Goal: Task Accomplishment & Management: Use online tool/utility

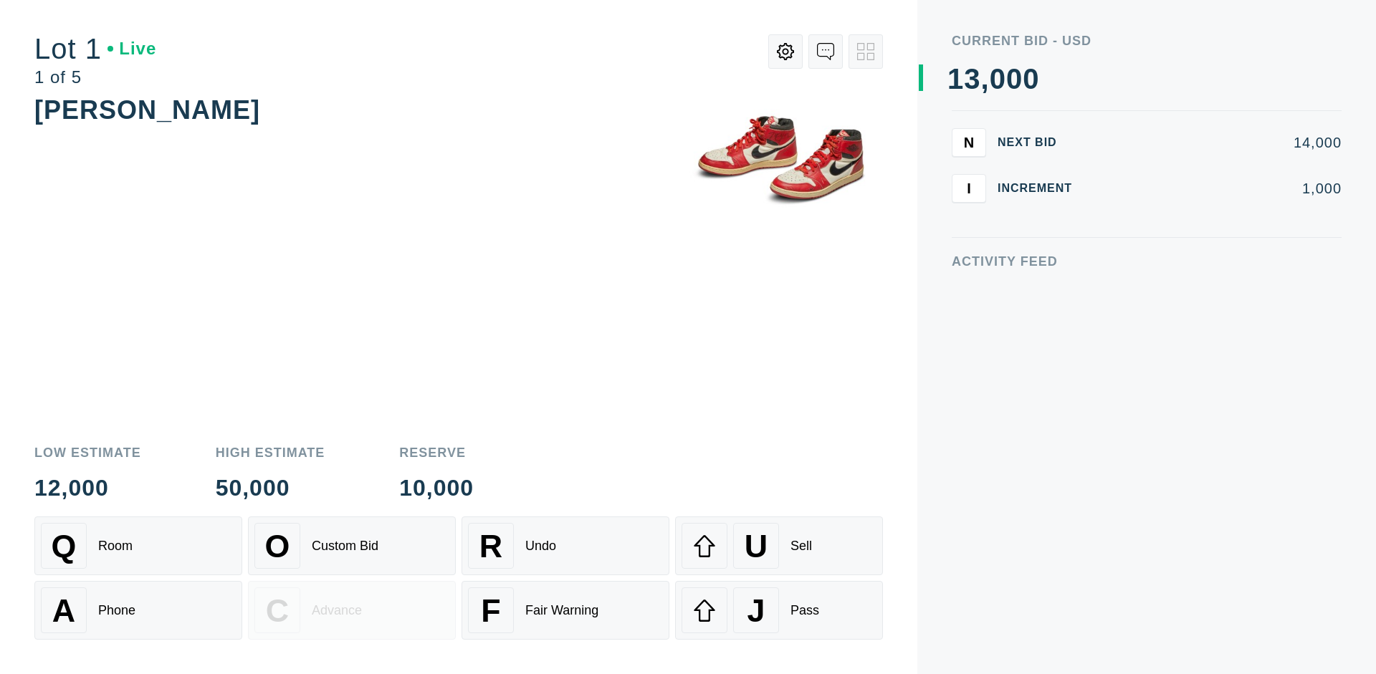
click at [138, 611] on div "A Phone" at bounding box center [138, 611] width 195 height 46
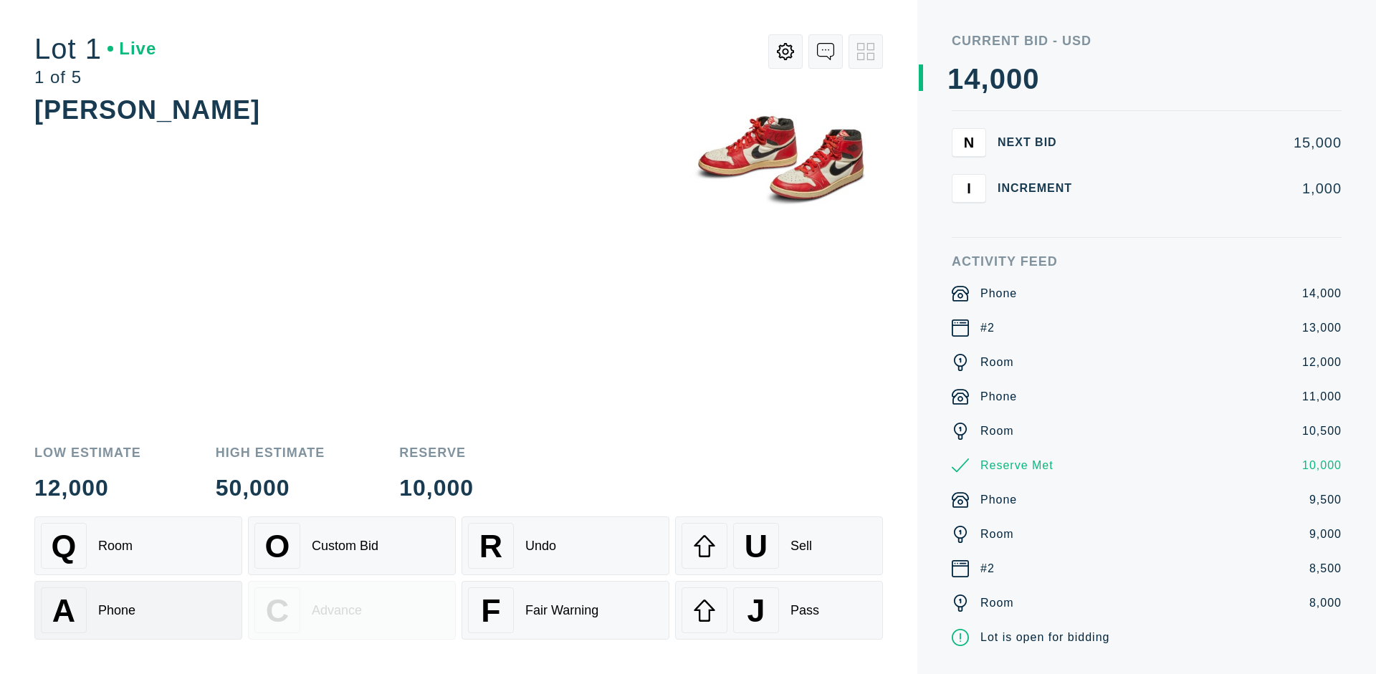
click at [138, 546] on div "Q Room" at bounding box center [138, 546] width 195 height 46
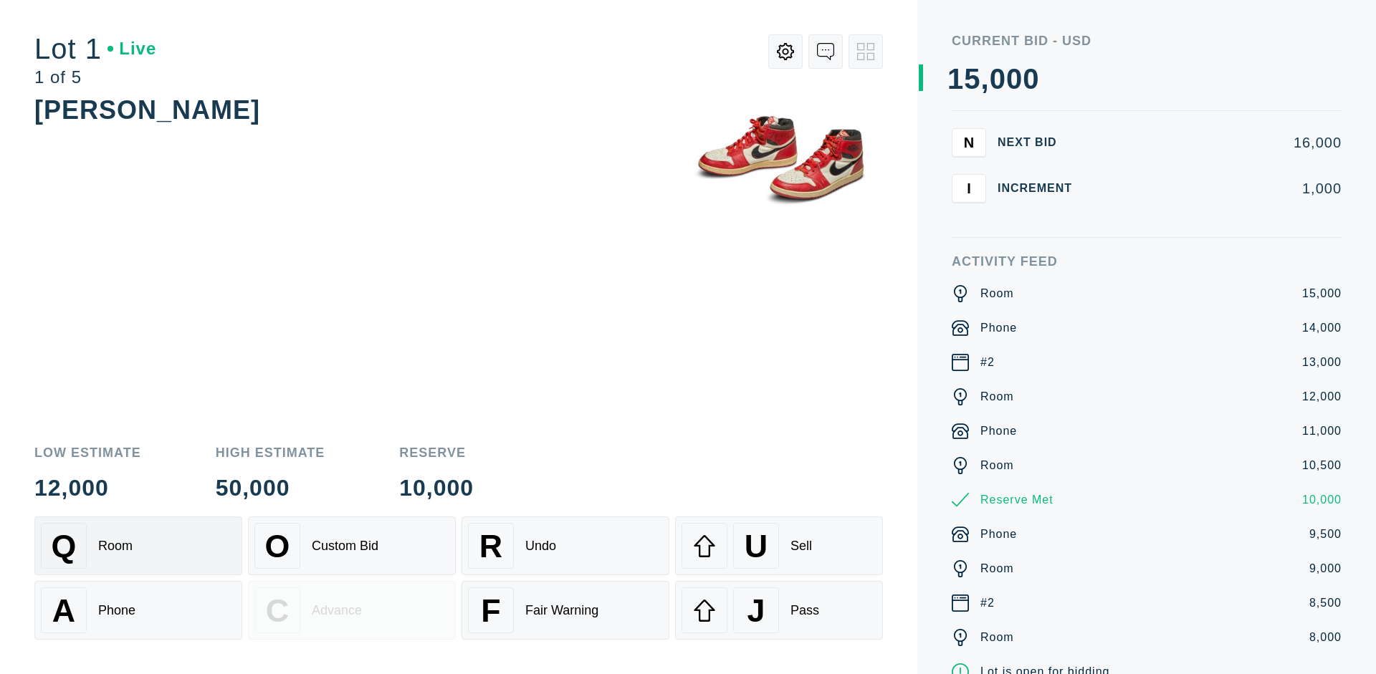
click at [565, 546] on div "R Undo" at bounding box center [565, 546] width 195 height 46
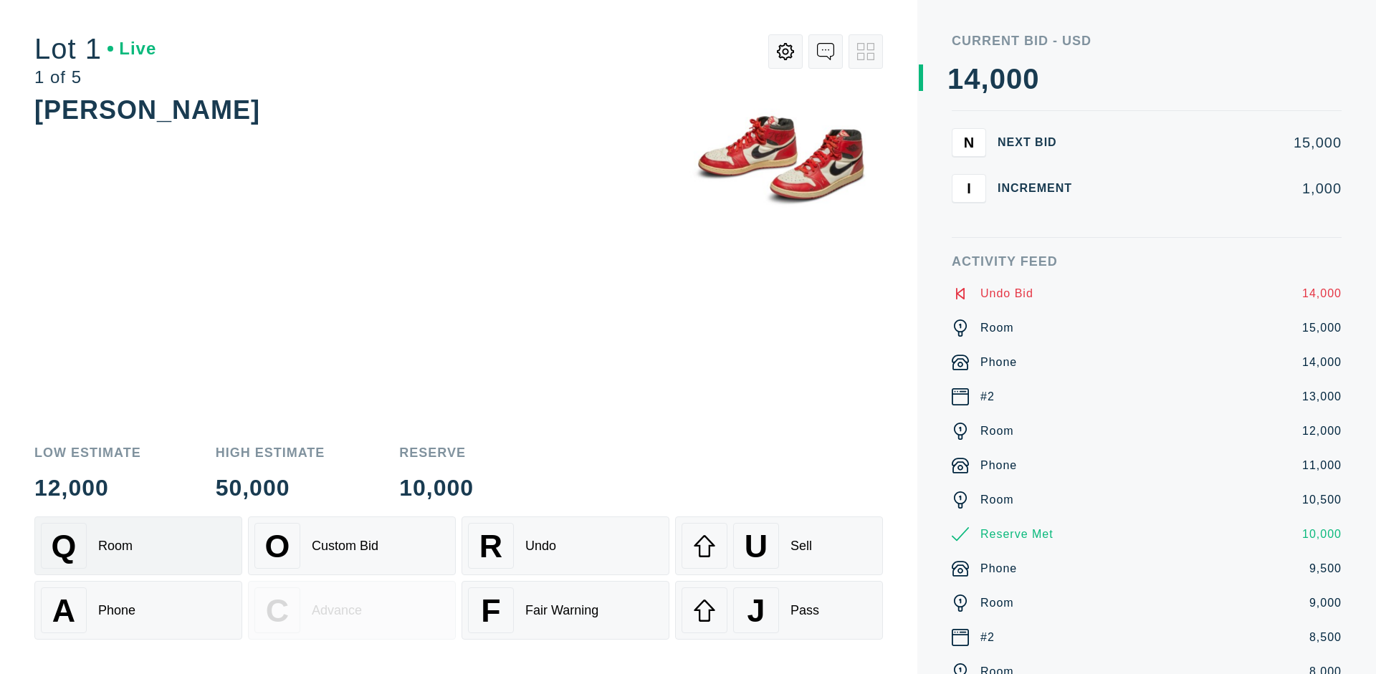
click at [138, 546] on div "Q Room" at bounding box center [138, 546] width 195 height 46
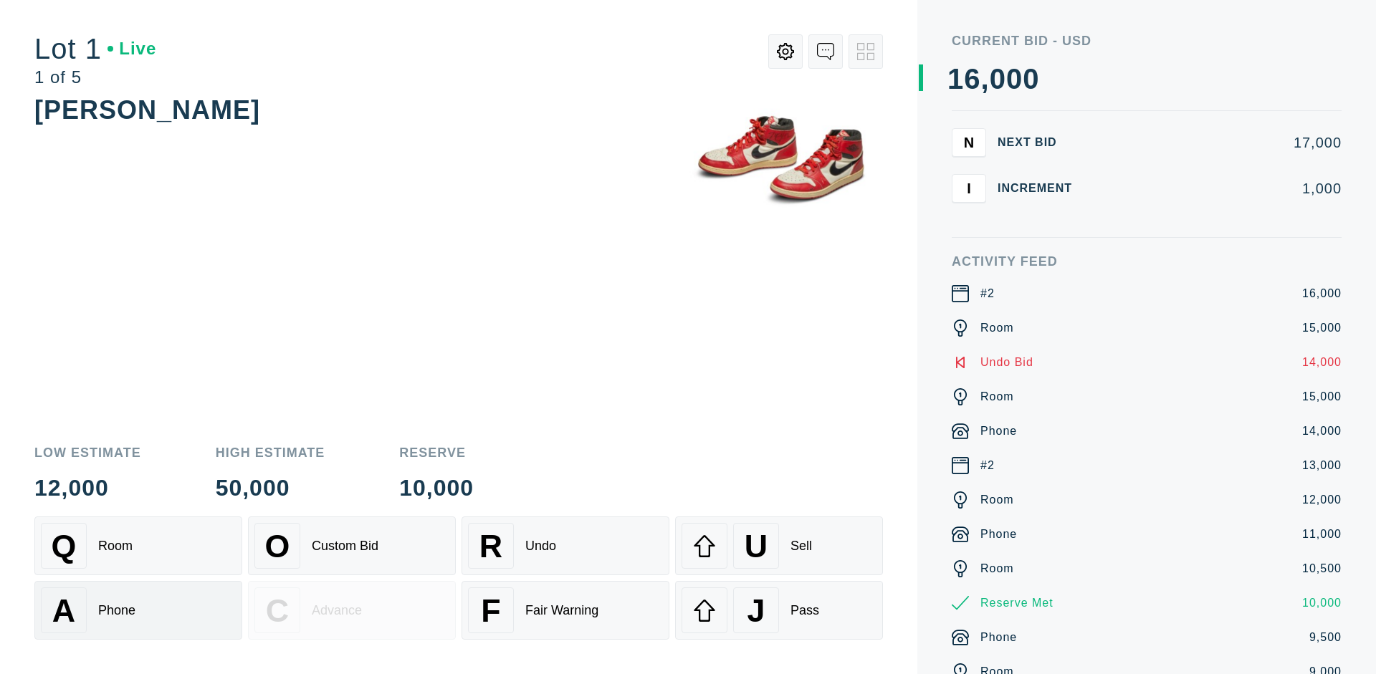
click at [138, 611] on div "A Phone" at bounding box center [138, 611] width 195 height 46
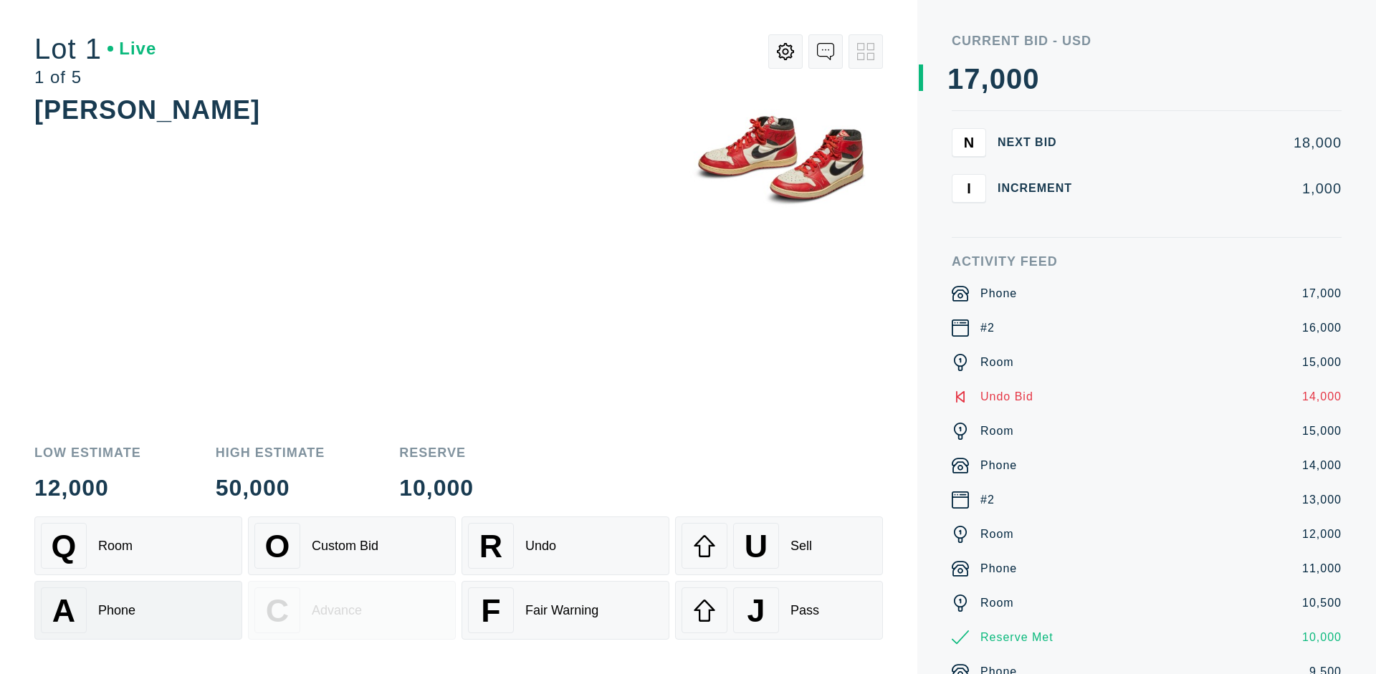
click at [138, 546] on div "Q Room" at bounding box center [138, 546] width 195 height 46
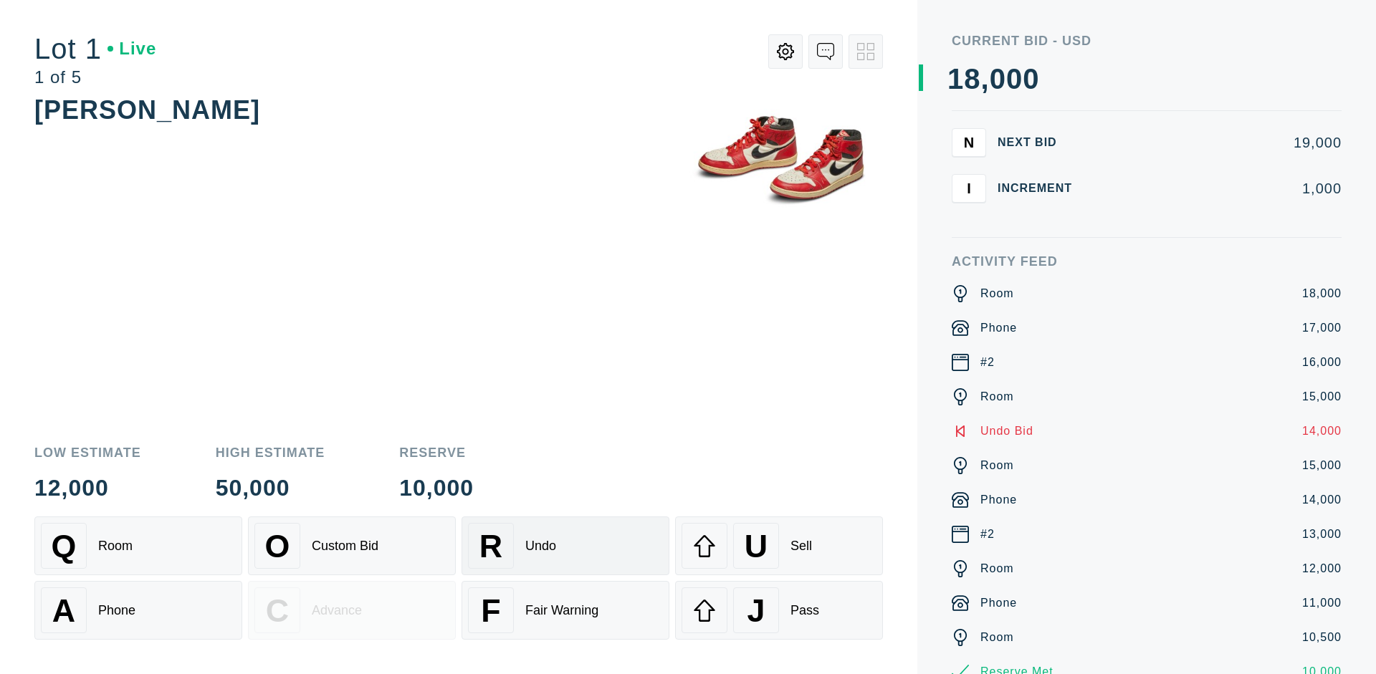
click at [565, 546] on div "R Undo" at bounding box center [565, 546] width 195 height 46
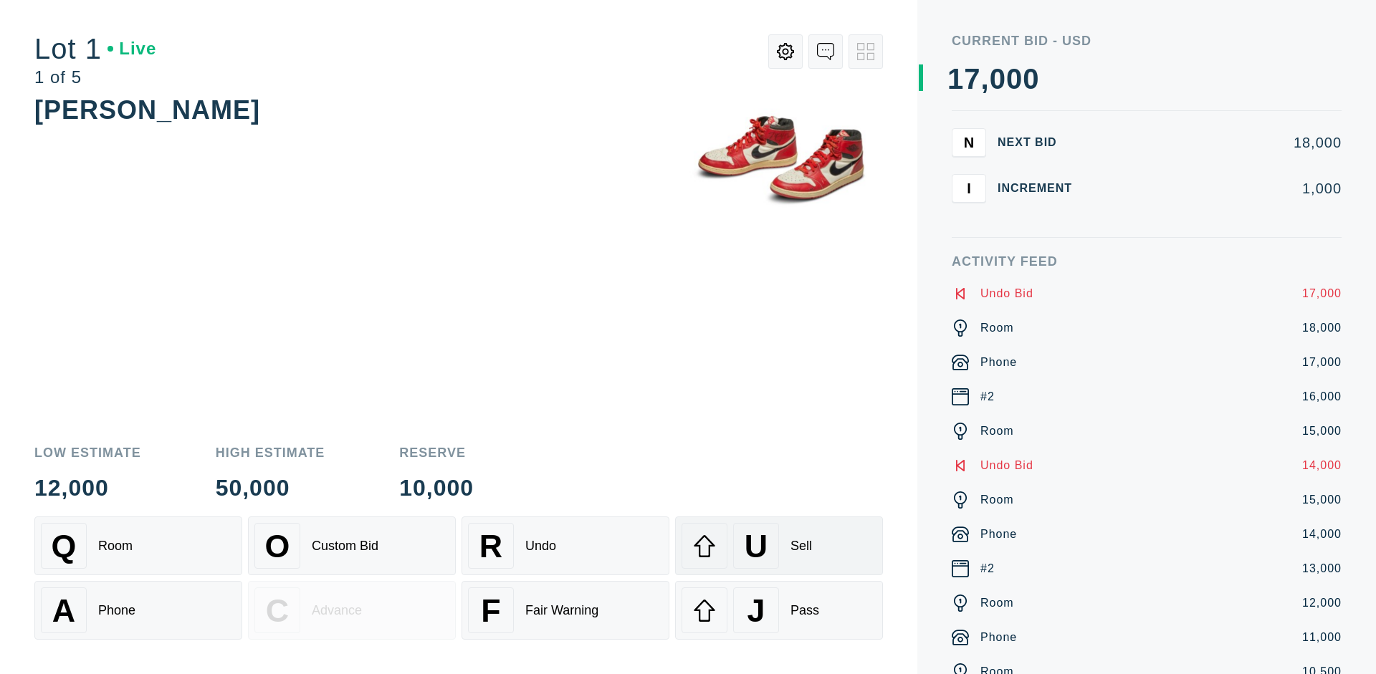
click at [779, 546] on div "U Sell" at bounding box center [779, 546] width 195 height 46
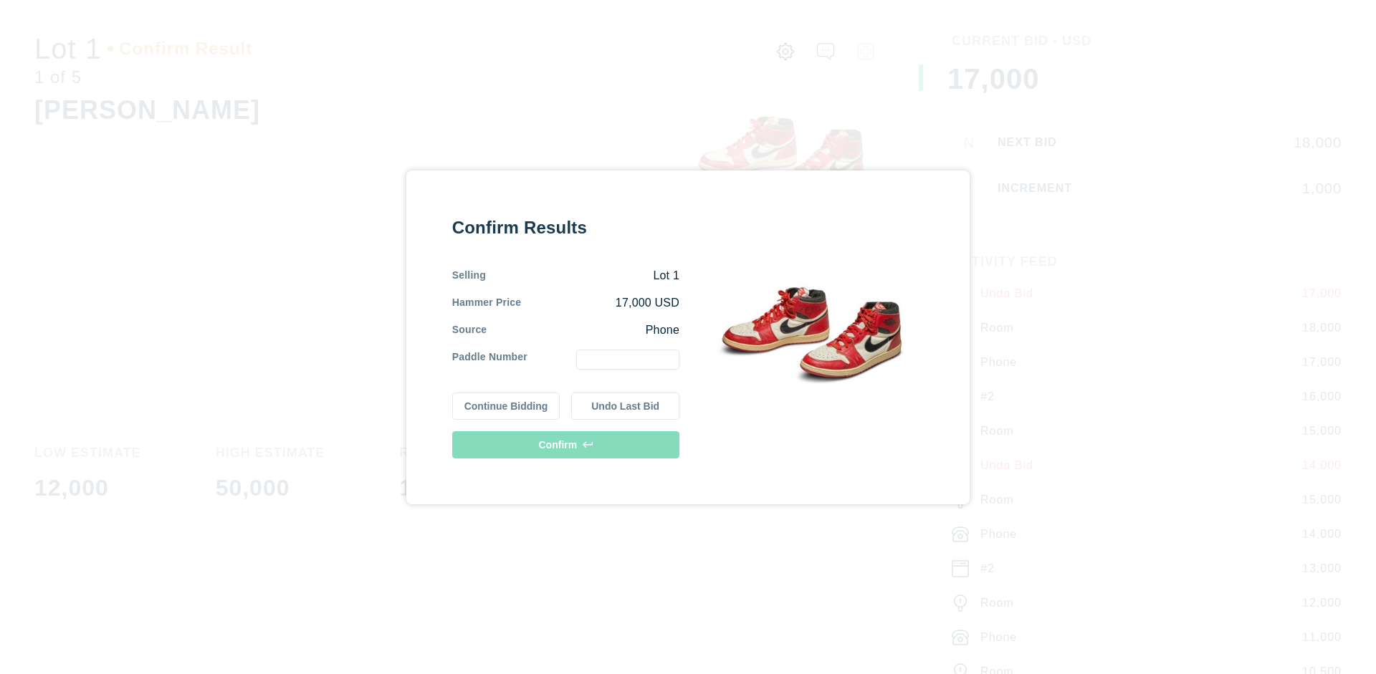
click at [507, 406] on button "Continue Bidding" at bounding box center [506, 406] width 108 height 27
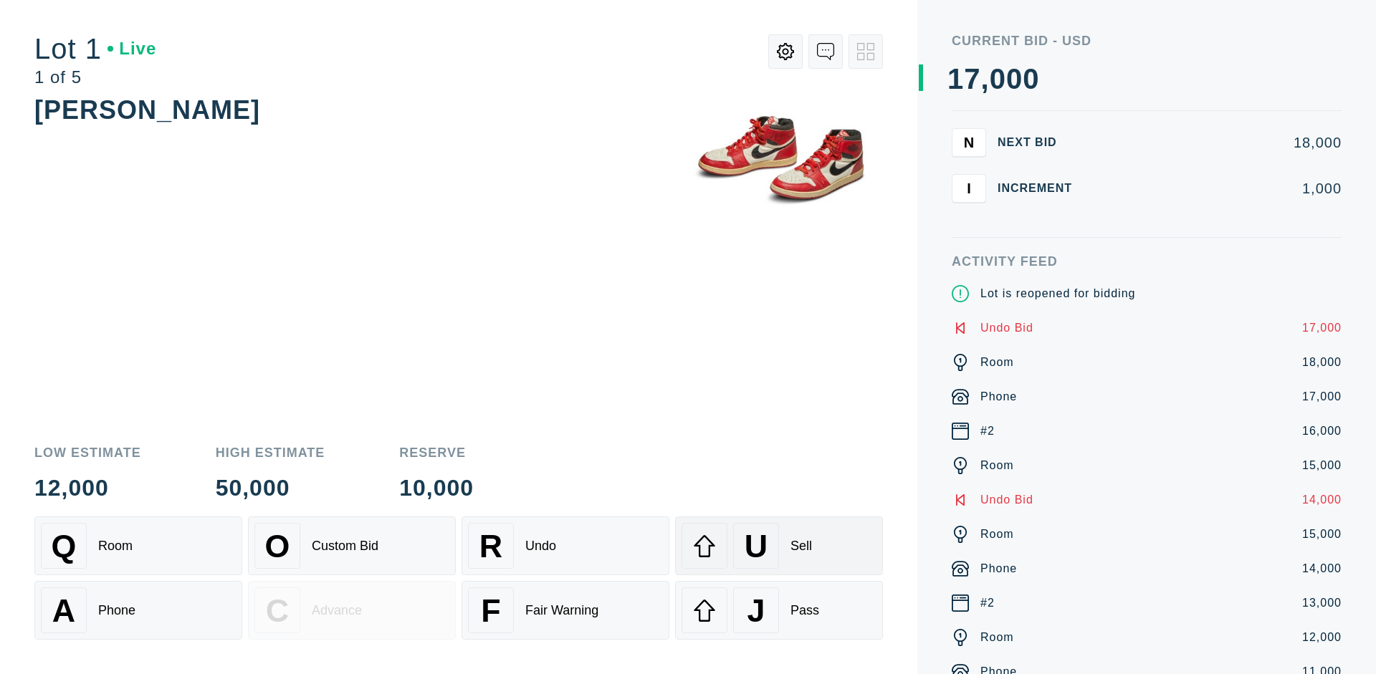
click at [779, 546] on div "U Sell" at bounding box center [779, 546] width 195 height 46
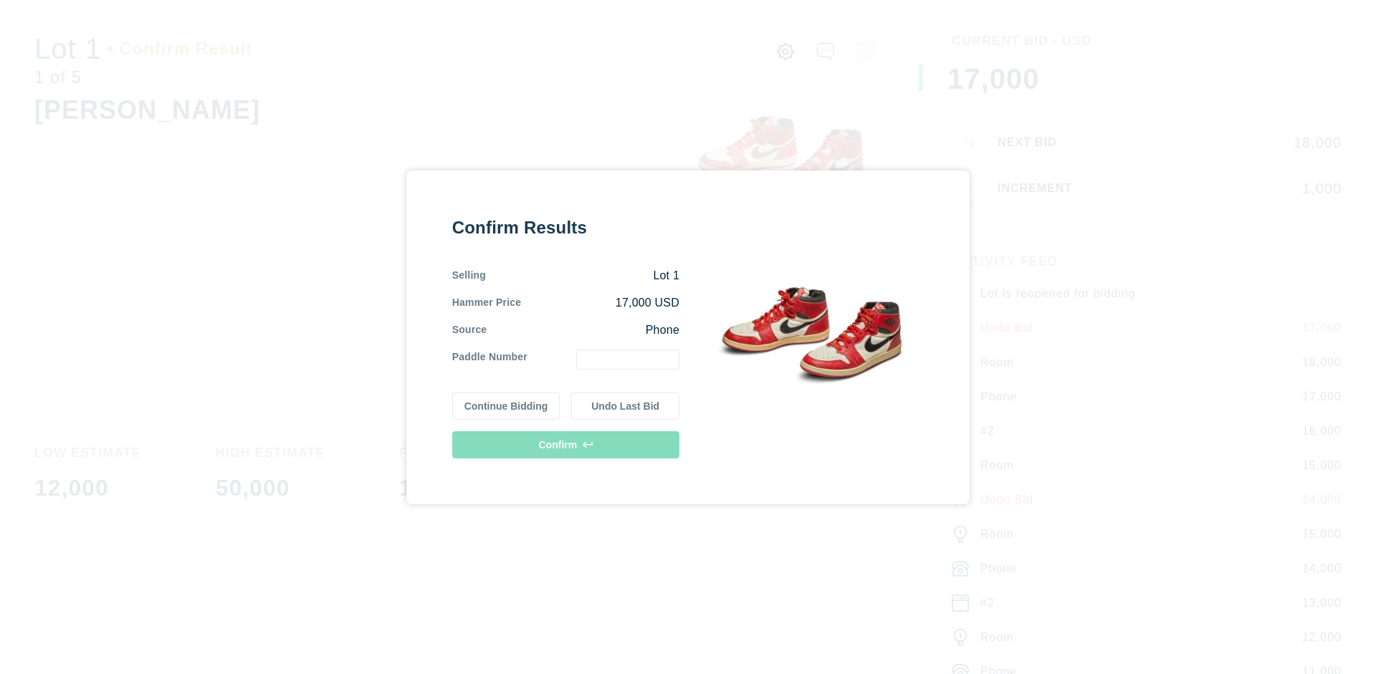
click at [626, 406] on button "Undo Last Bid" at bounding box center [625, 406] width 108 height 27
click at [507, 403] on button "Continue Bidding" at bounding box center [506, 404] width 108 height 27
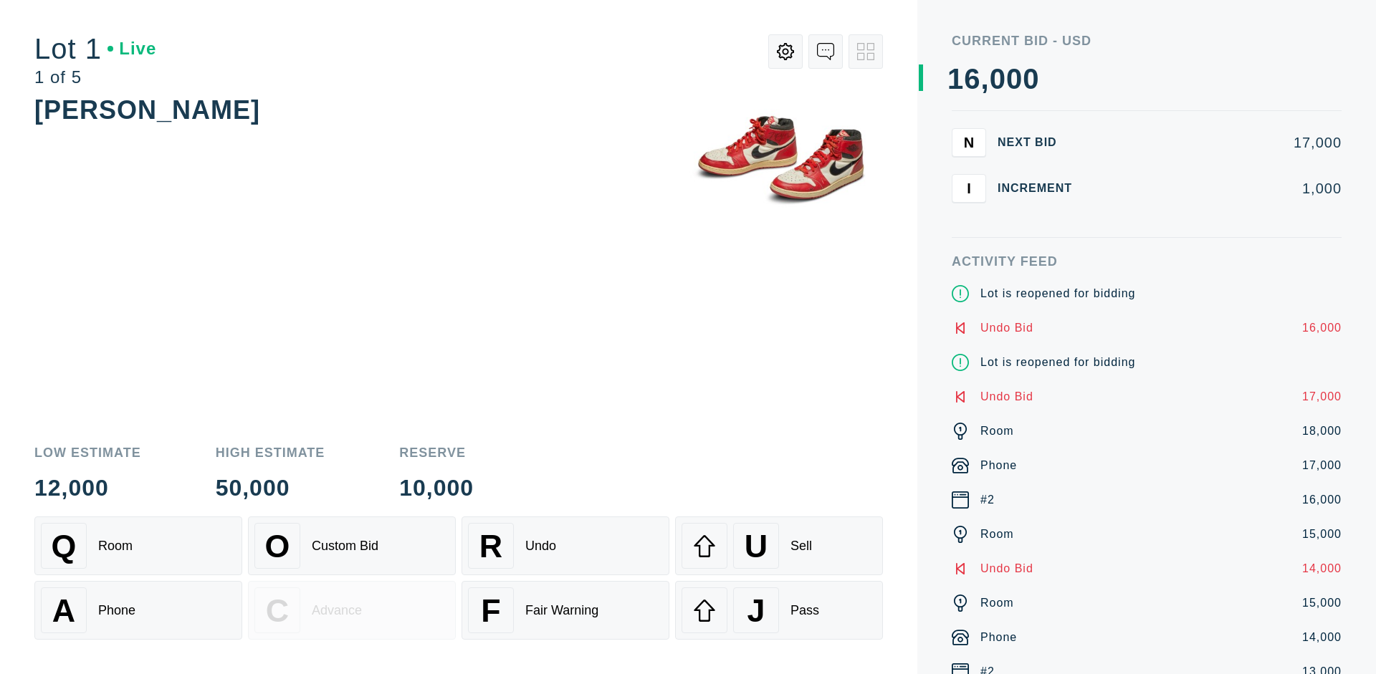
click at [779, 611] on div "J Pass" at bounding box center [779, 611] width 195 height 46
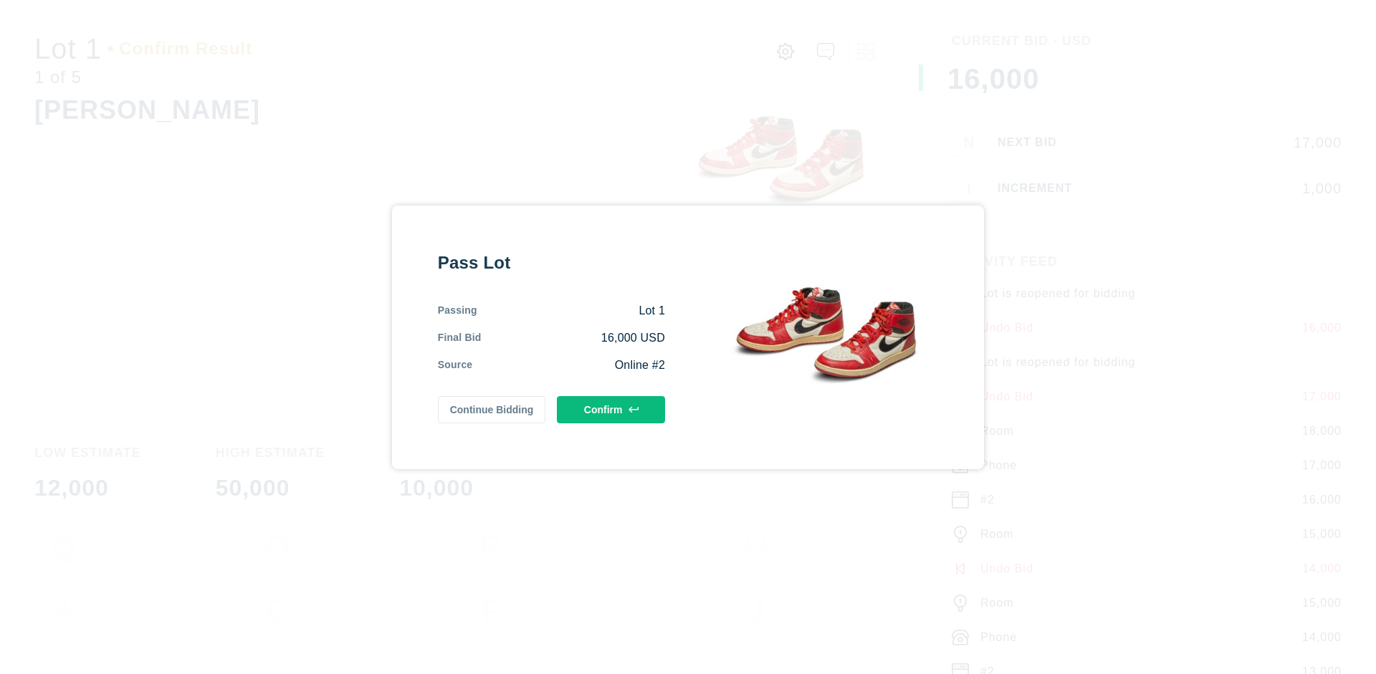
click at [611, 409] on button "Confirm" at bounding box center [611, 409] width 108 height 27
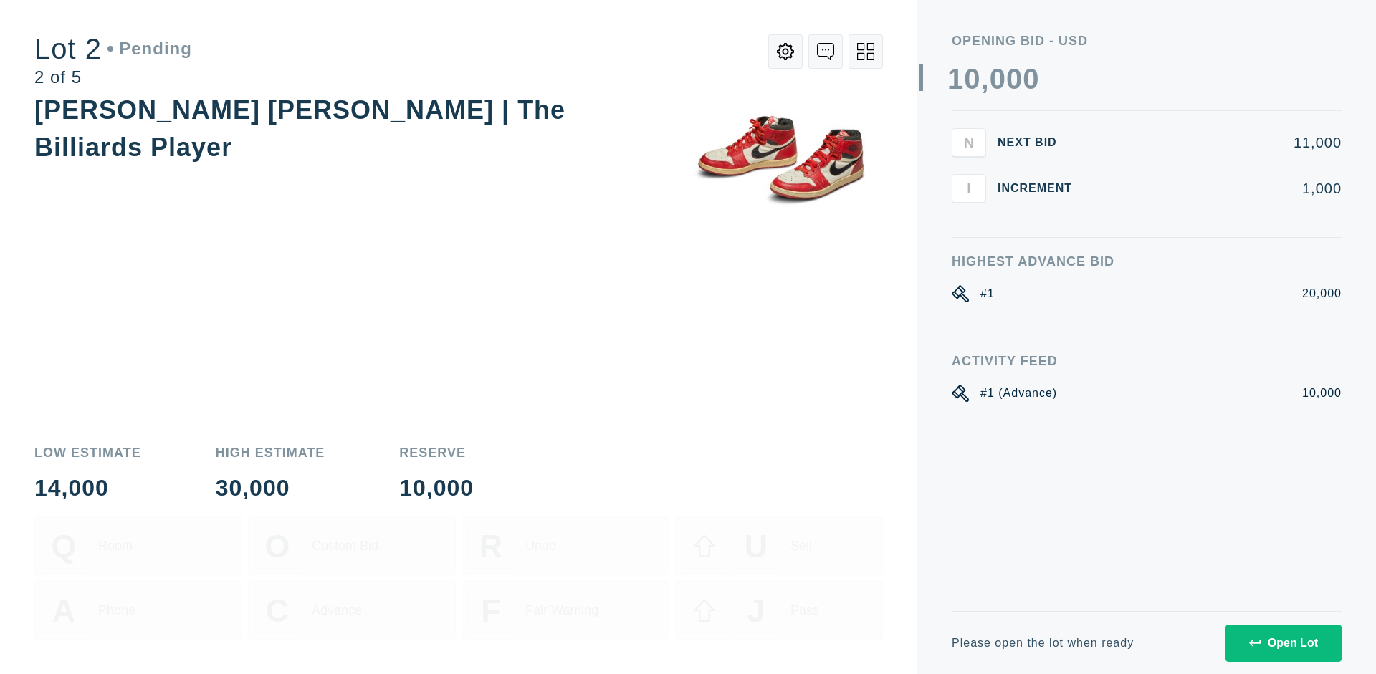
click at [1283, 643] on div "Open Lot" at bounding box center [1283, 643] width 69 height 13
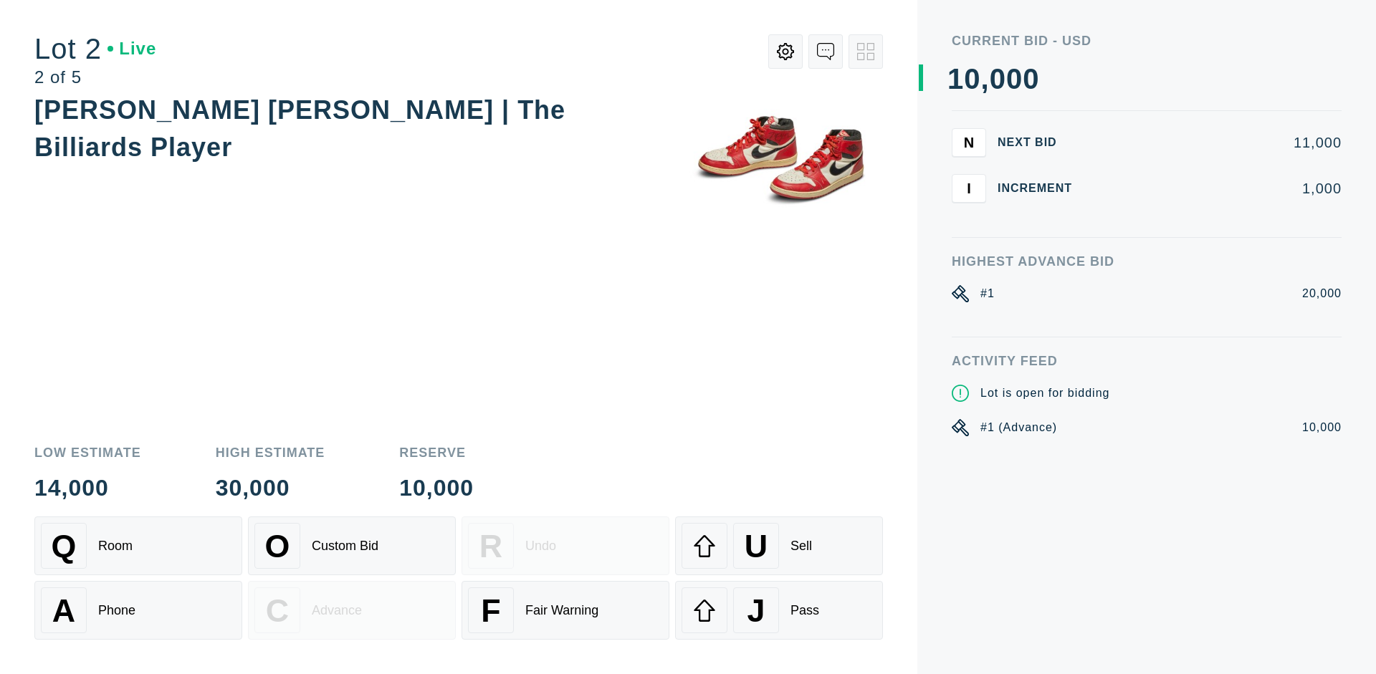
click at [138, 546] on div "Q Room" at bounding box center [138, 546] width 195 height 46
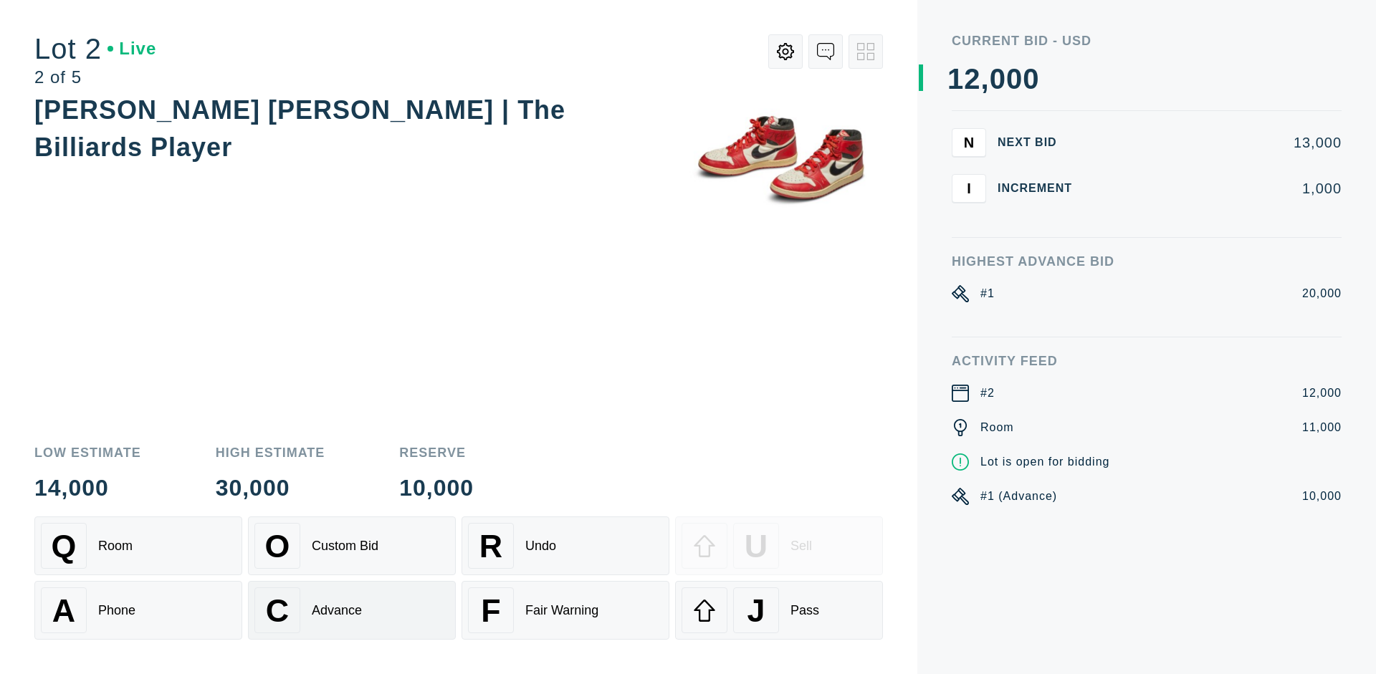
click at [352, 611] on div "Advance" at bounding box center [337, 610] width 50 height 15
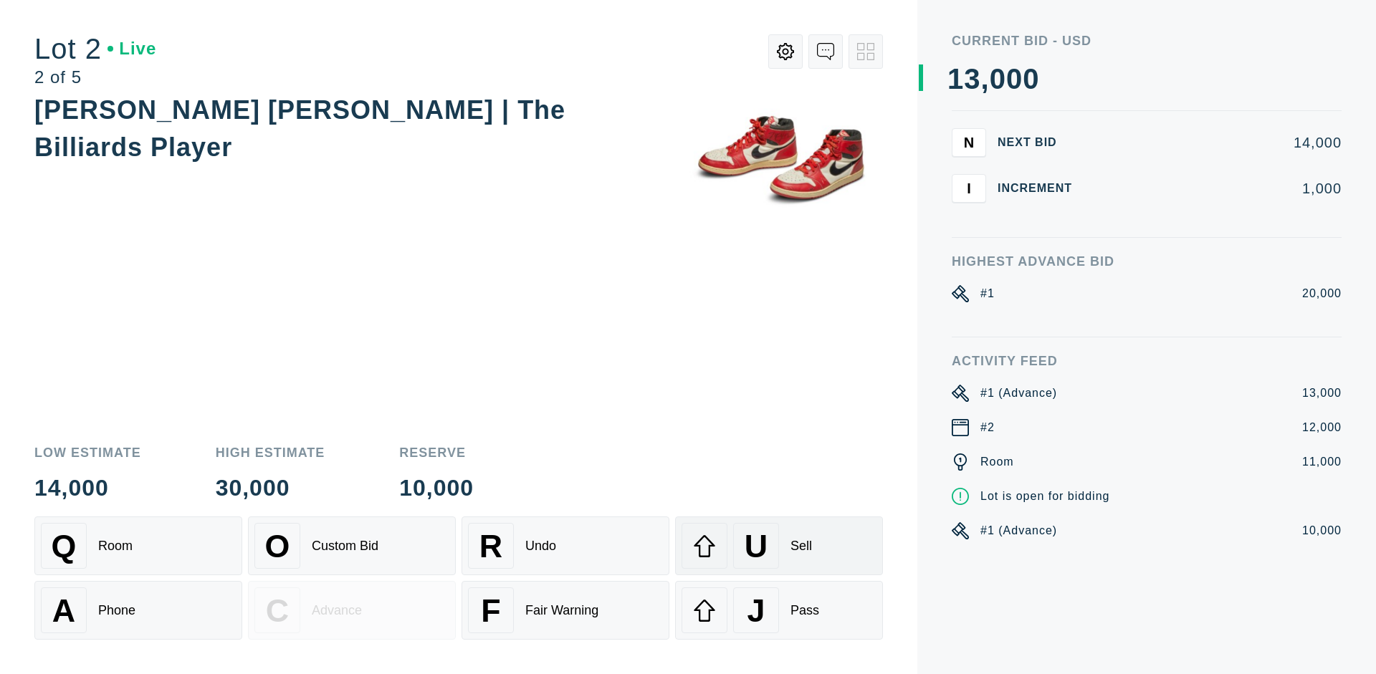
click at [779, 546] on div "U Sell" at bounding box center [779, 546] width 195 height 46
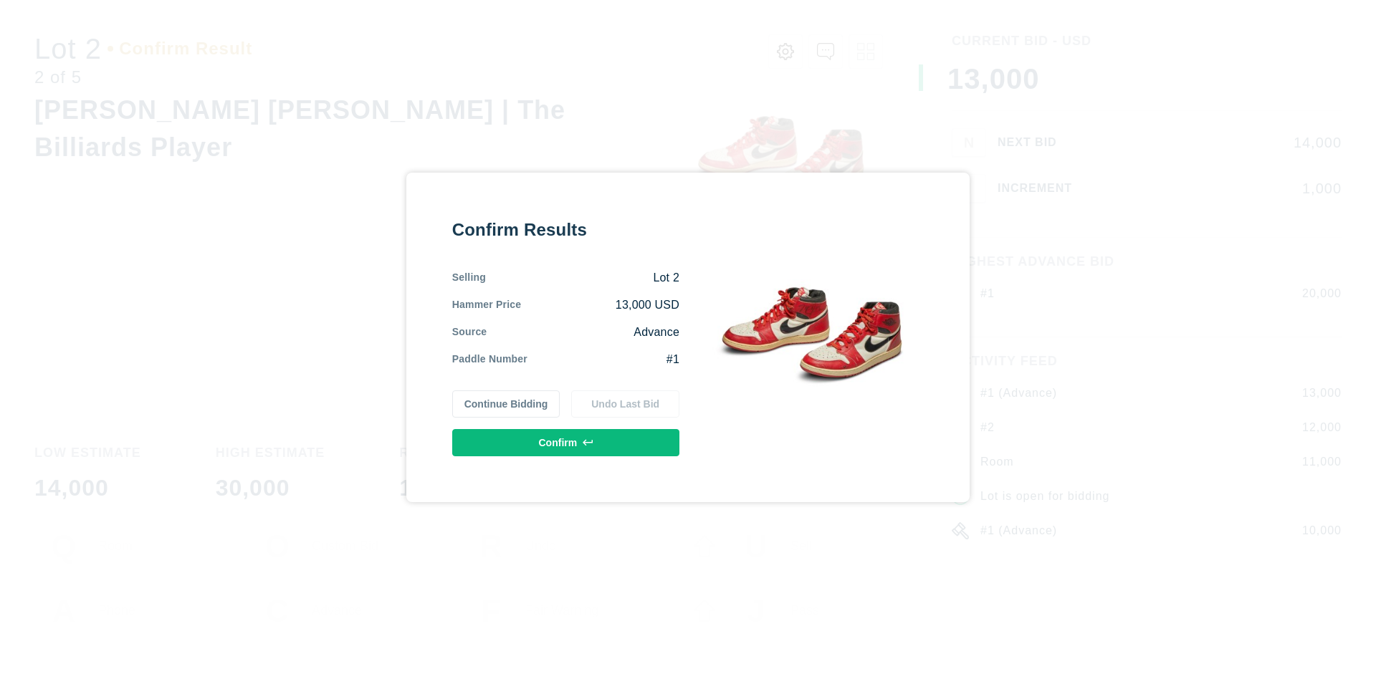
click at [566, 442] on button "Confirm" at bounding box center [565, 442] width 227 height 27
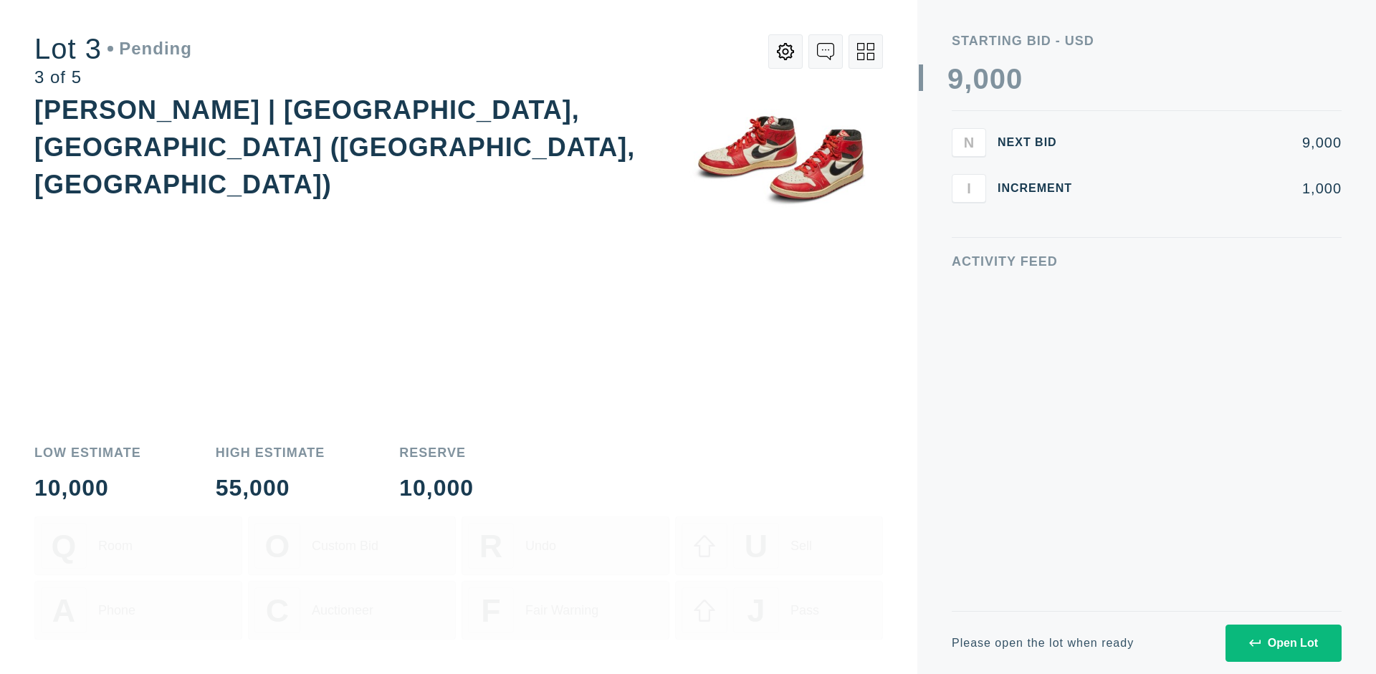
click at [1283, 643] on div "Open Lot" at bounding box center [1283, 643] width 69 height 13
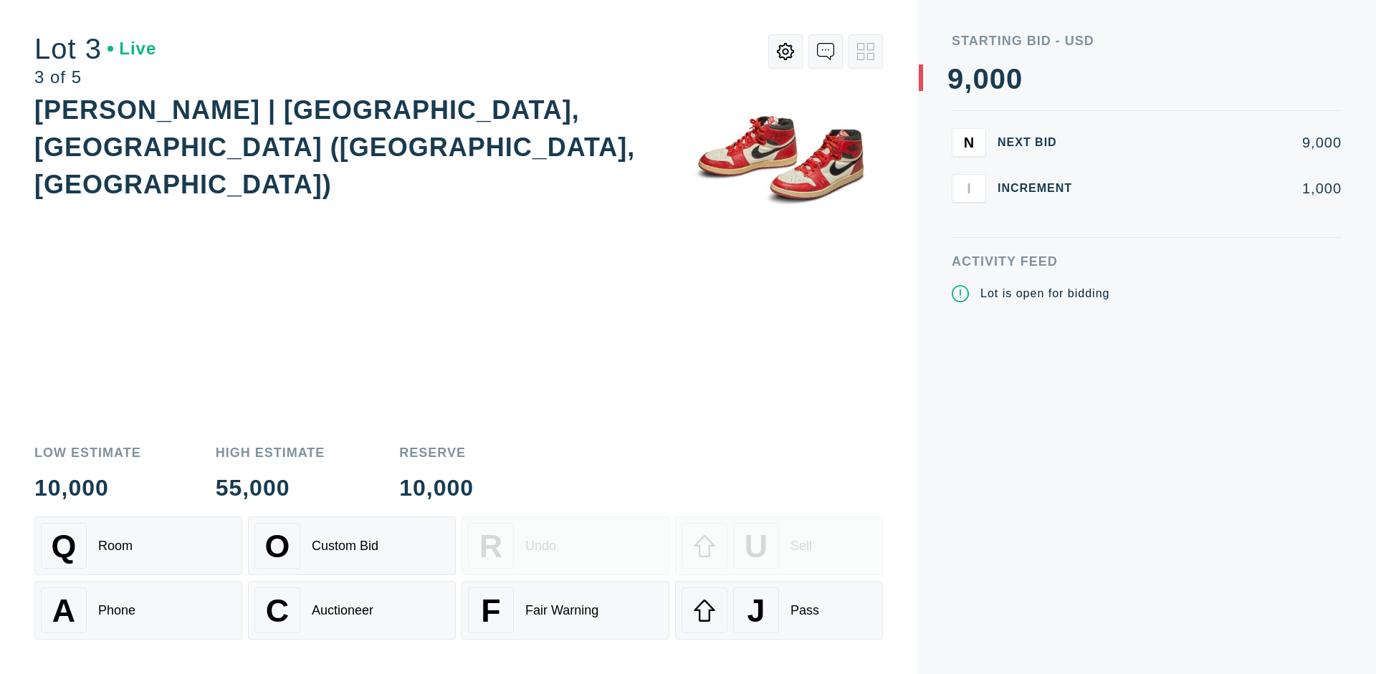
click at [779, 611] on div "J Pass" at bounding box center [779, 611] width 195 height 46
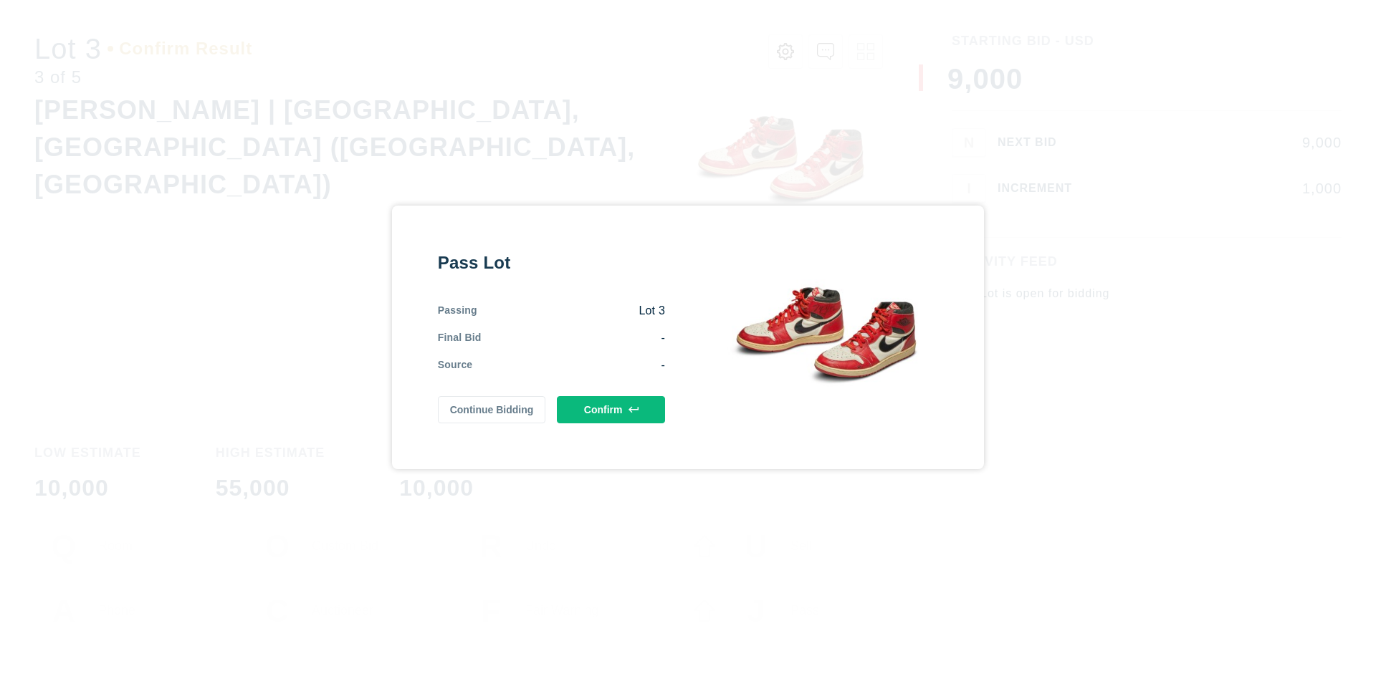
click at [611, 409] on button "Confirm" at bounding box center [611, 409] width 108 height 27
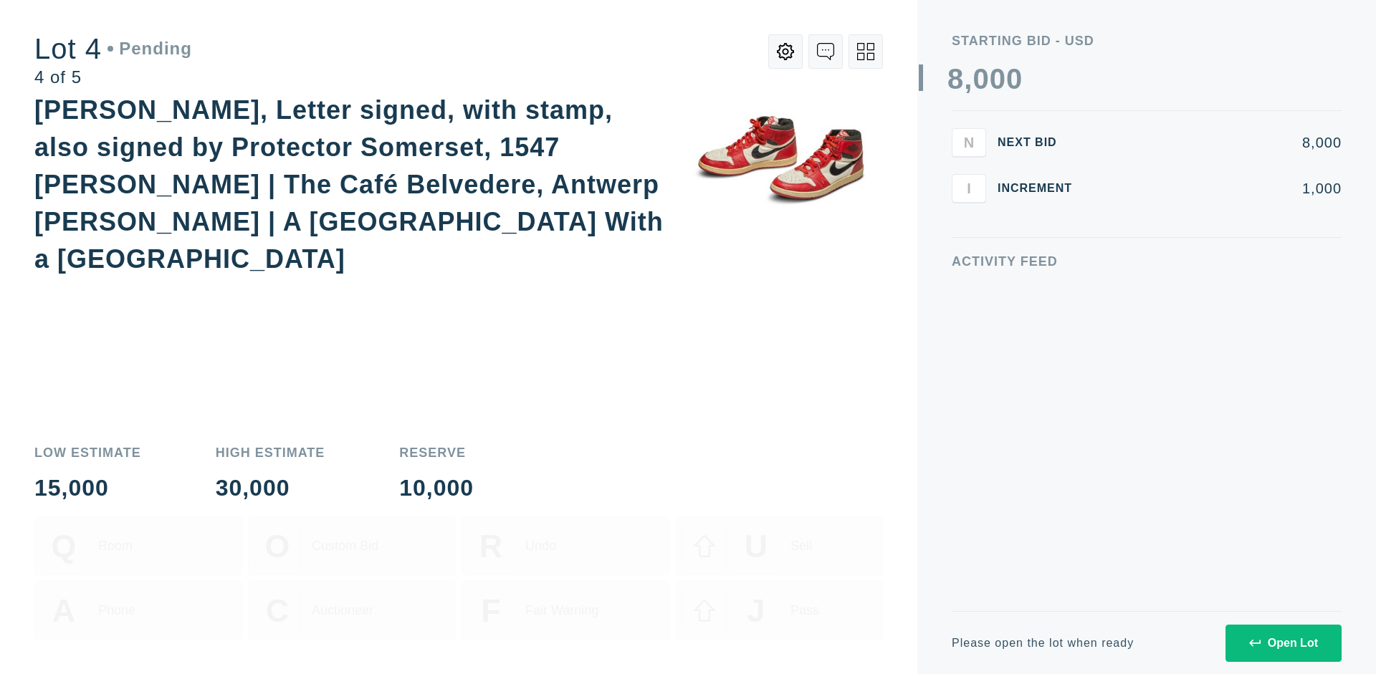
click at [1283, 643] on div "Open Lot" at bounding box center [1283, 643] width 69 height 13
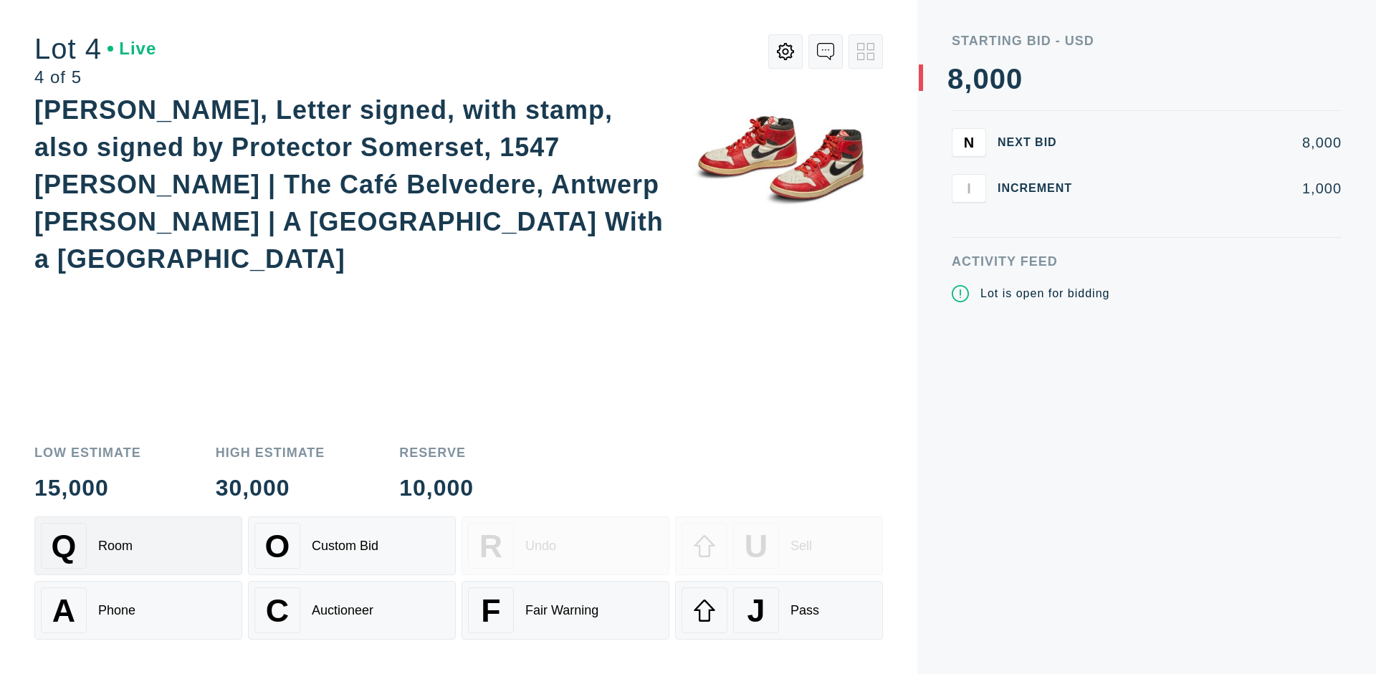
click at [138, 546] on div "Q Room" at bounding box center [138, 546] width 195 height 46
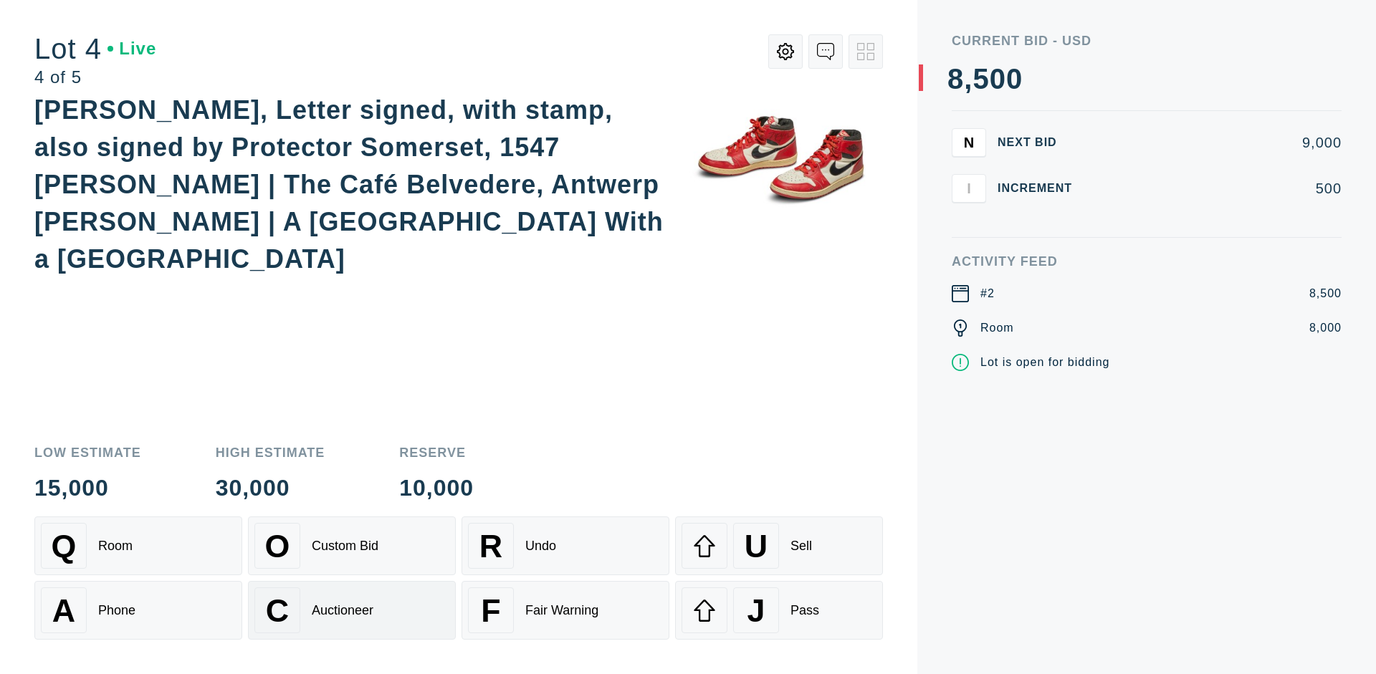
click at [352, 611] on div "Auctioneer" at bounding box center [343, 610] width 62 height 15
click at [779, 611] on div "J Pass" at bounding box center [779, 611] width 195 height 46
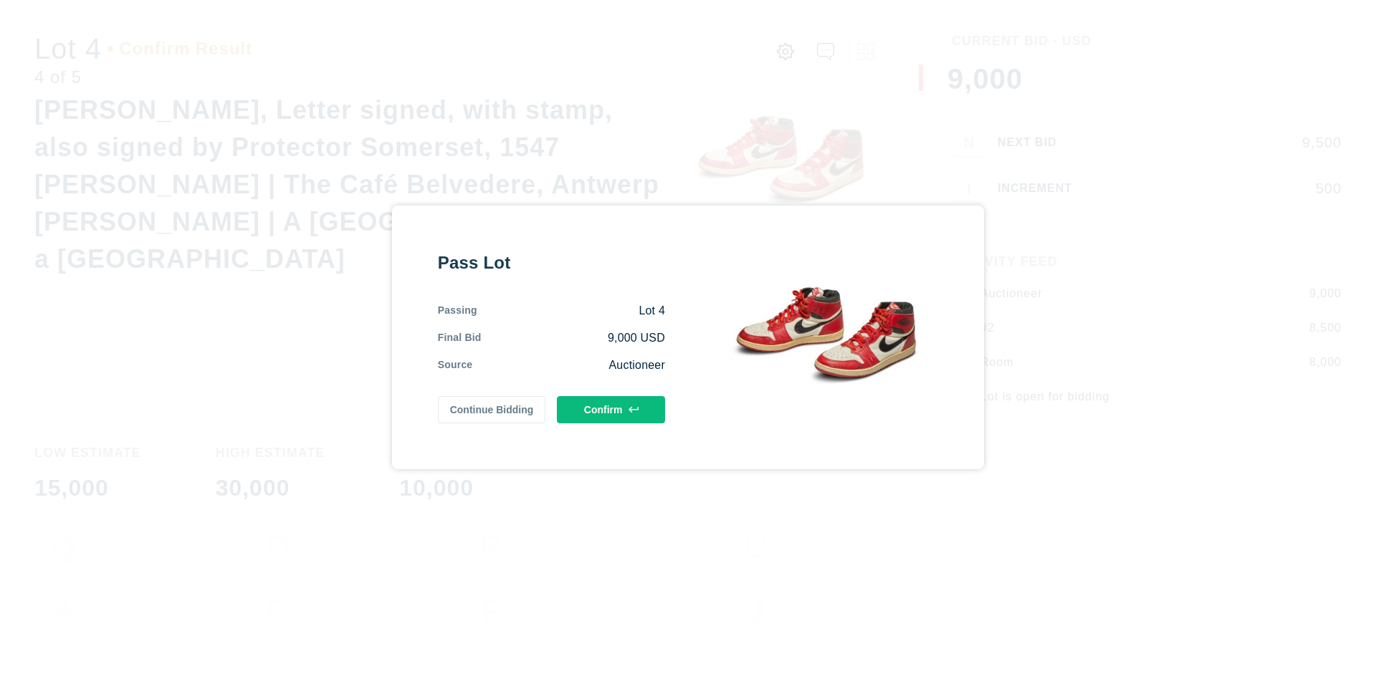
click at [611, 409] on button "Confirm" at bounding box center [611, 409] width 108 height 27
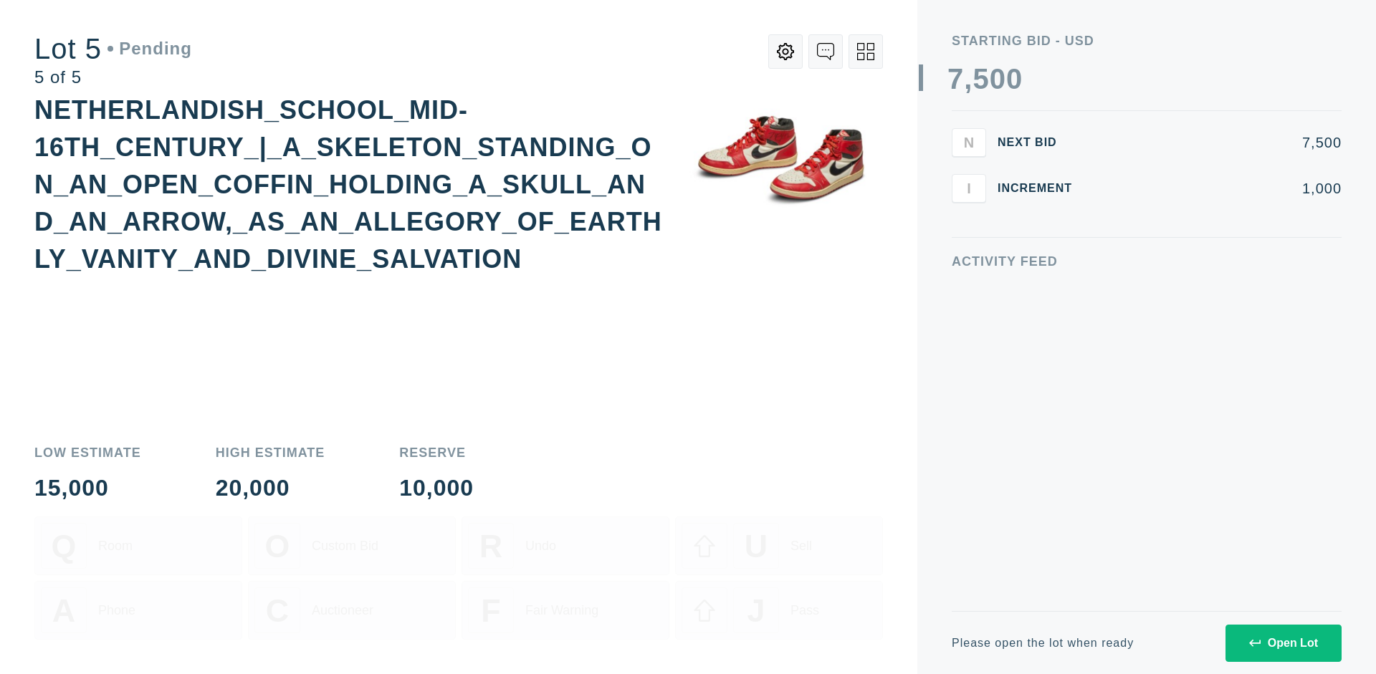
click at [1283, 643] on div "Open Lot" at bounding box center [1283, 643] width 69 height 13
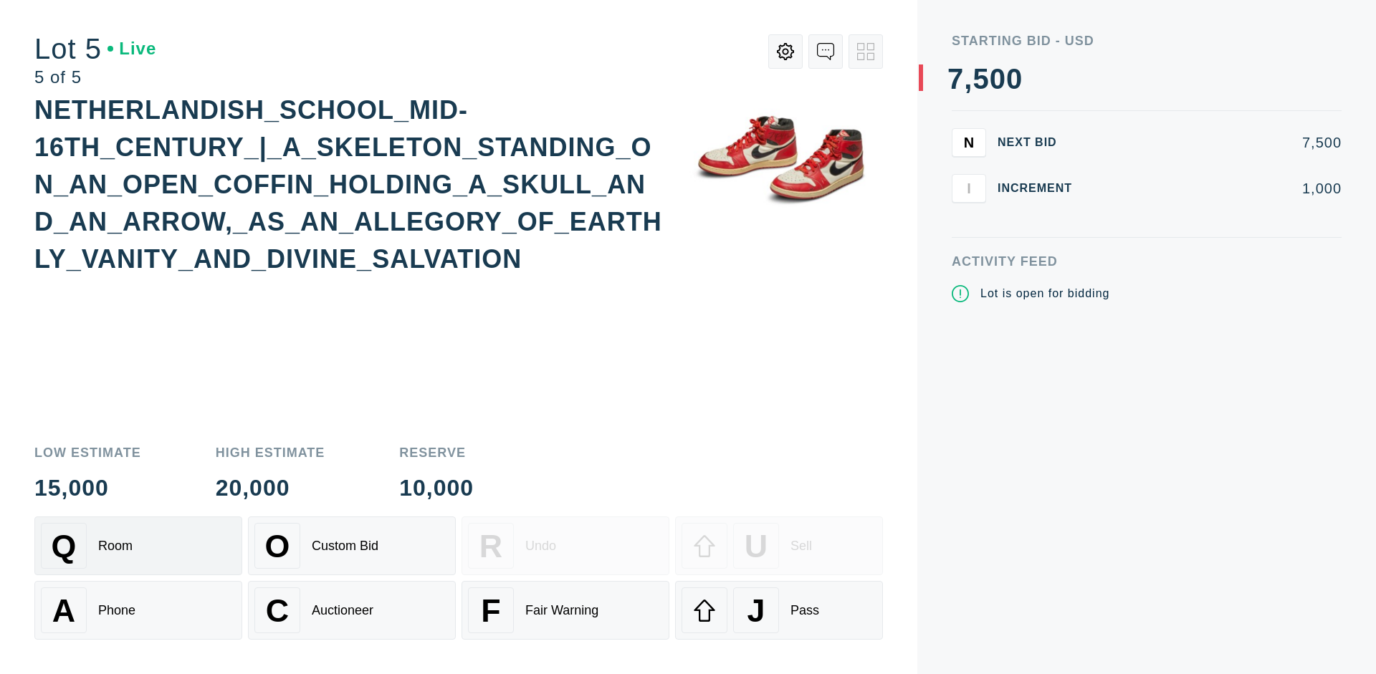
click at [138, 546] on div "Q Room" at bounding box center [138, 546] width 195 height 46
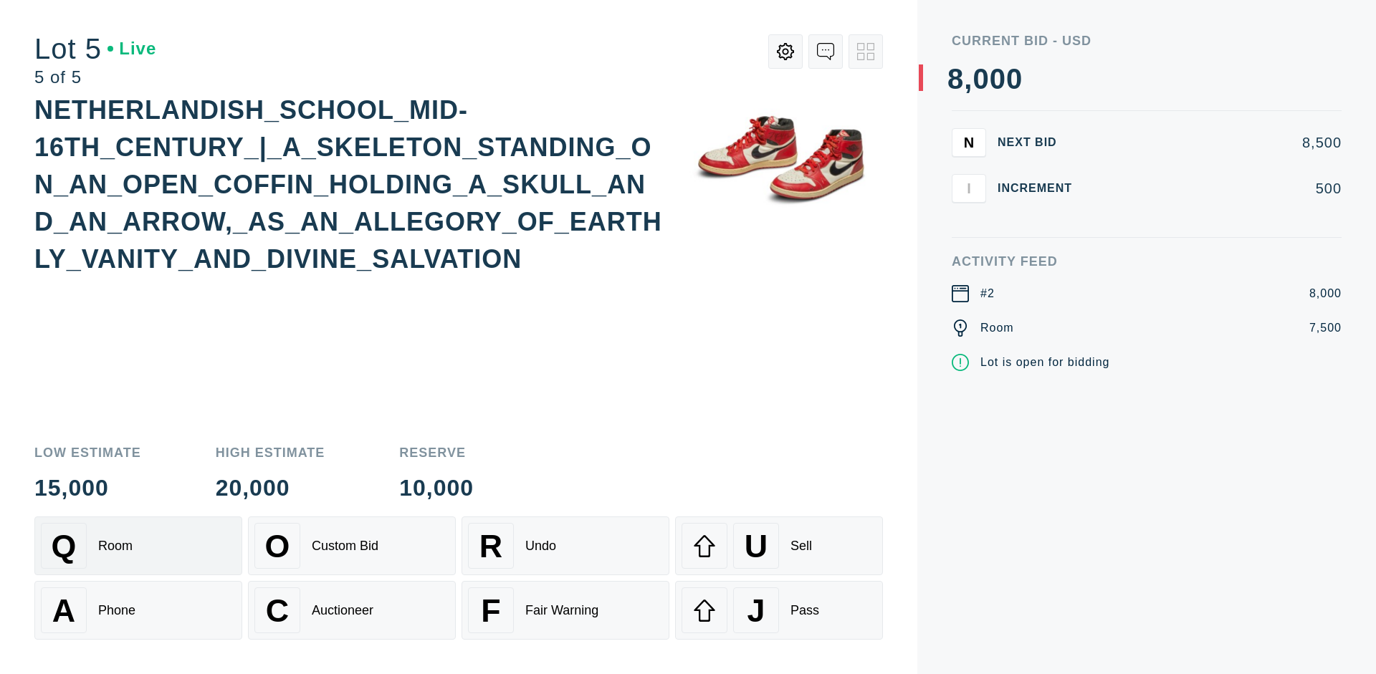
click at [138, 546] on div "Q Room" at bounding box center [138, 546] width 195 height 46
click at [779, 546] on div "U Sell" at bounding box center [779, 546] width 195 height 46
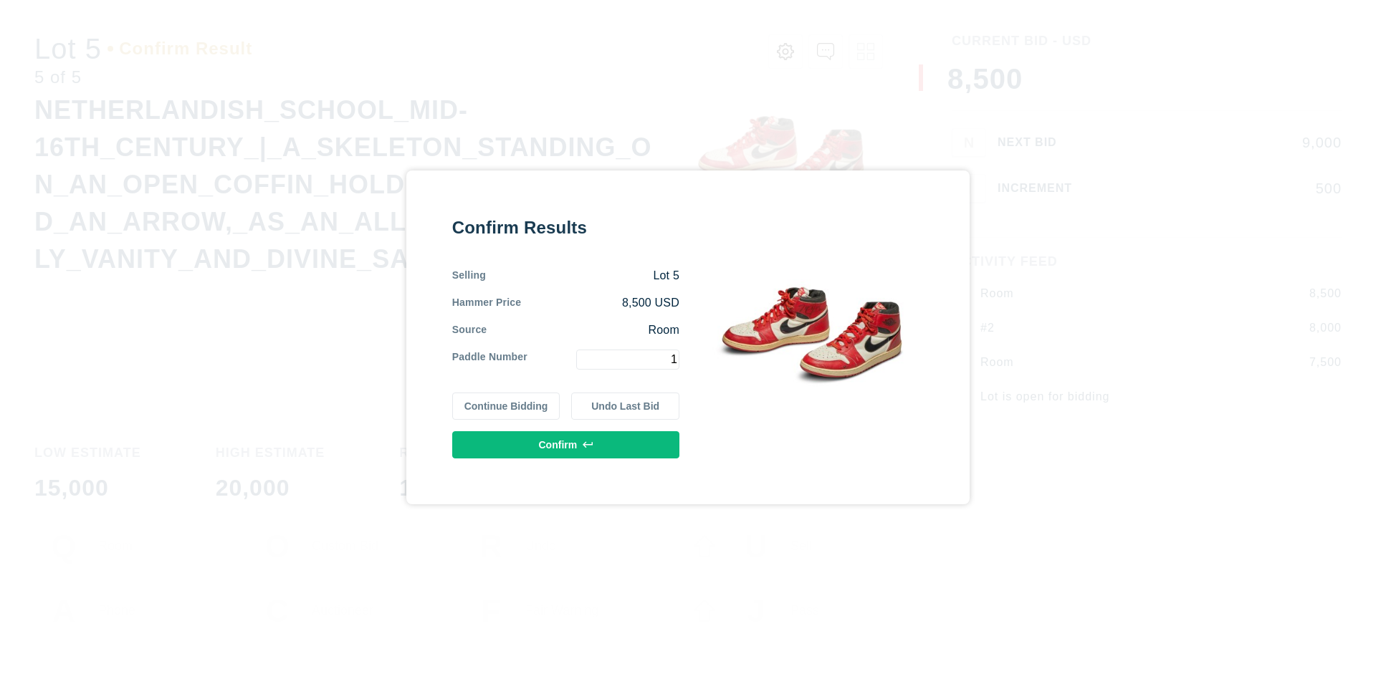
type input "1"
click at [566, 444] on button "Confirm" at bounding box center [565, 444] width 227 height 27
